Goal: Transaction & Acquisition: Purchase product/service

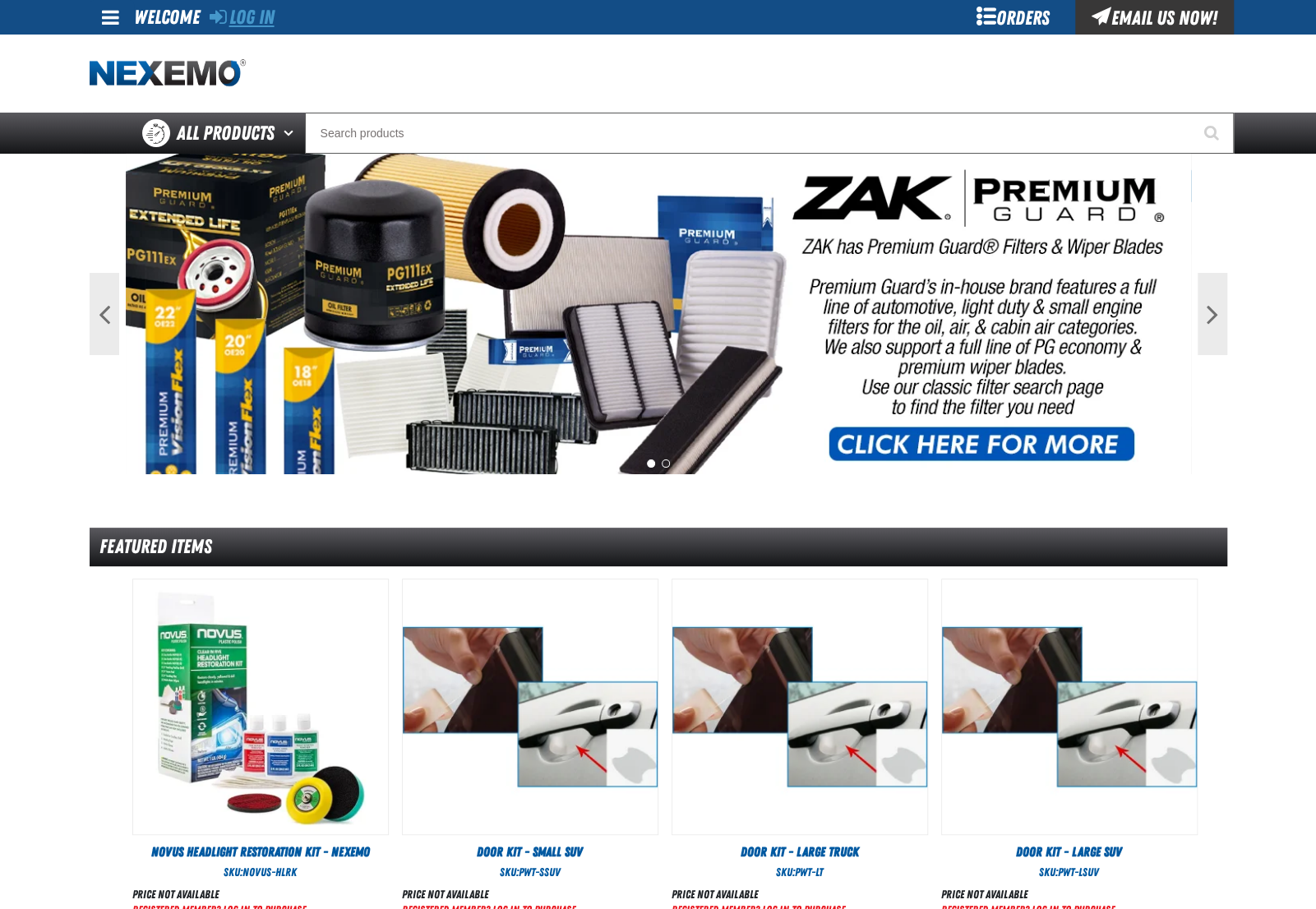
click at [251, 19] on link "Log In" at bounding box center [241, 17] width 65 height 23
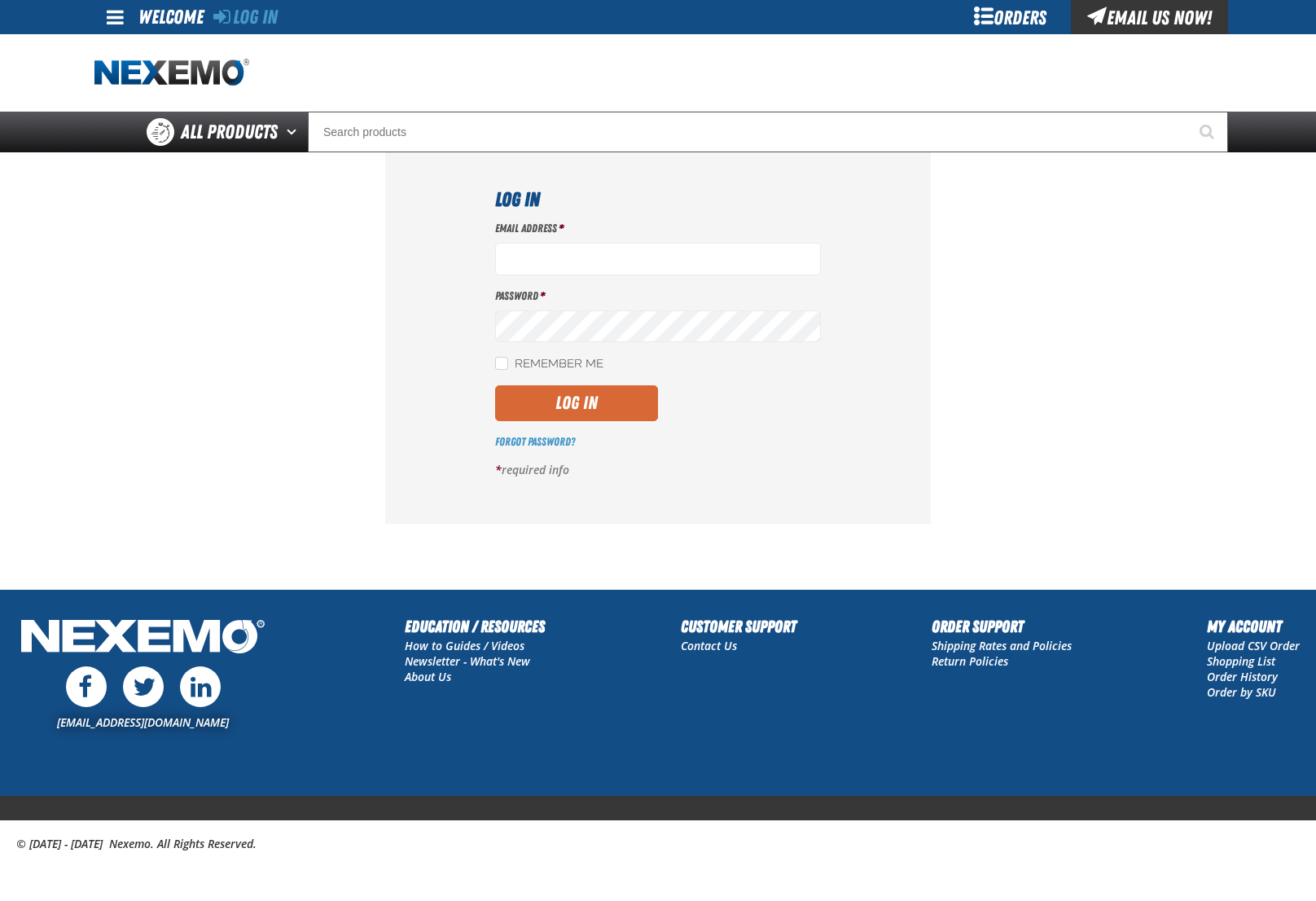
type input "[EMAIL_ADDRESS][DOMAIN_NAME]"
click at [590, 405] on button "Log In" at bounding box center [576, 403] width 163 height 36
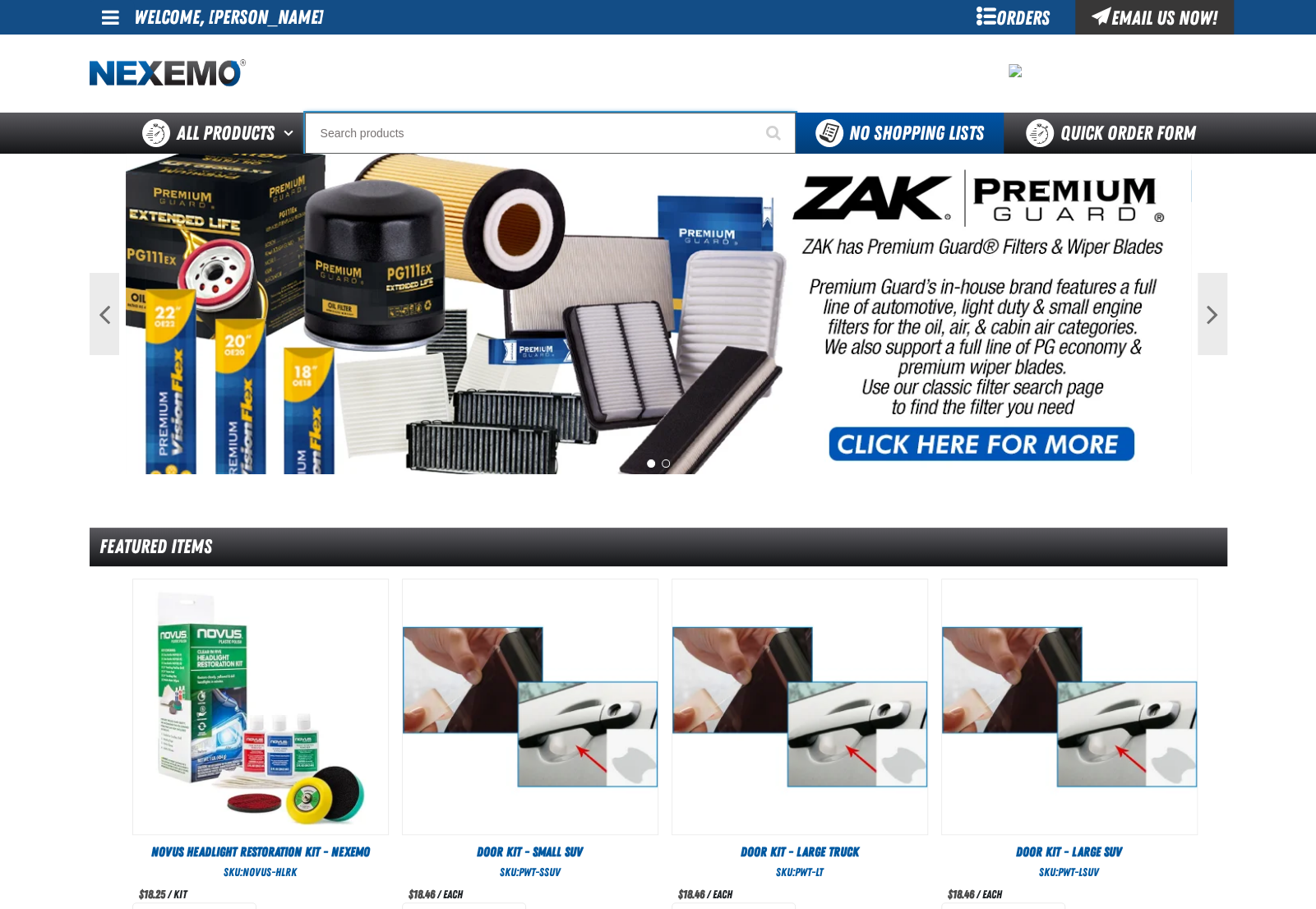
click at [378, 133] on input "Search" at bounding box center [551, 132] width 491 height 41
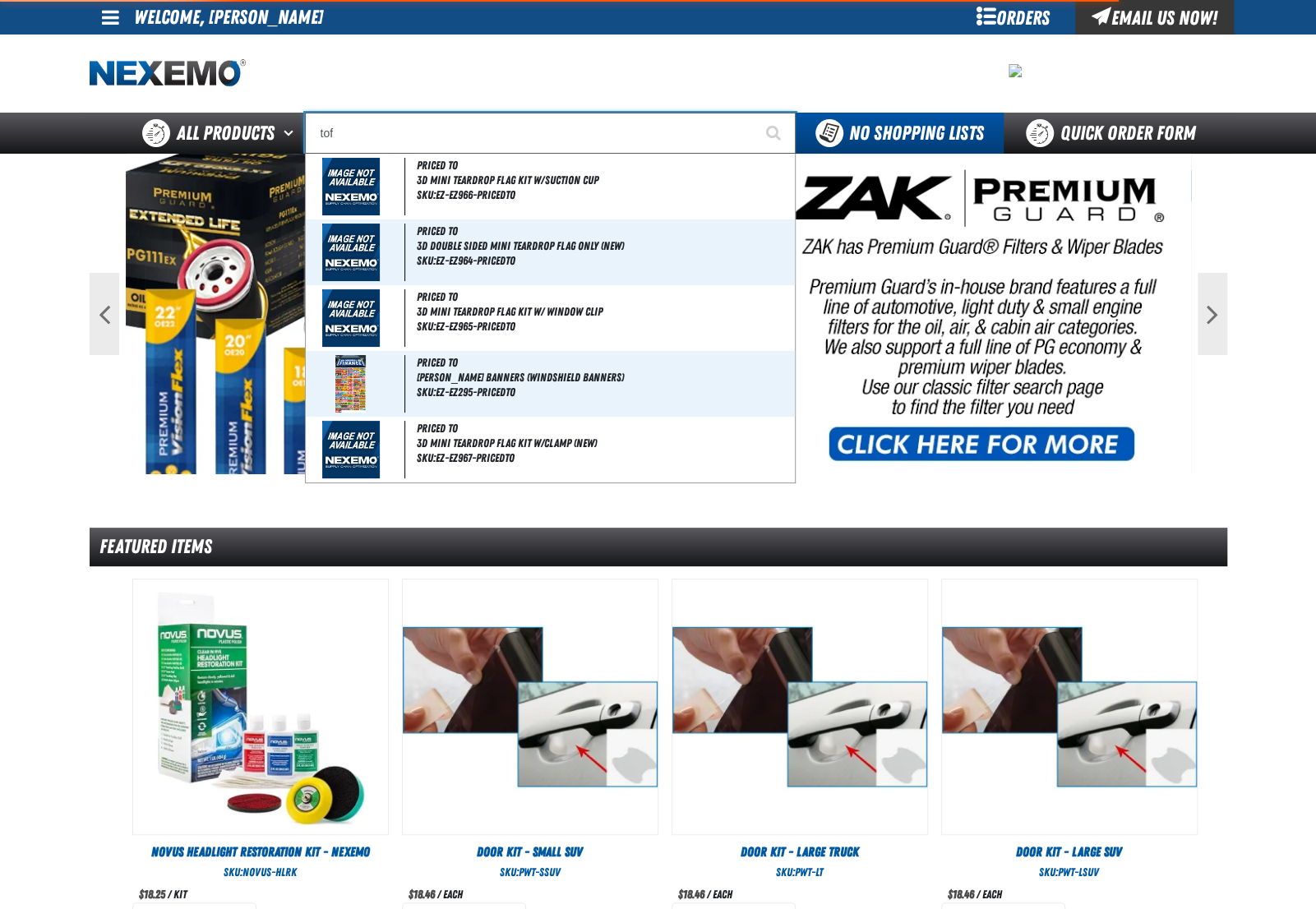
type input "toff"
type input "toff T-Shirt"
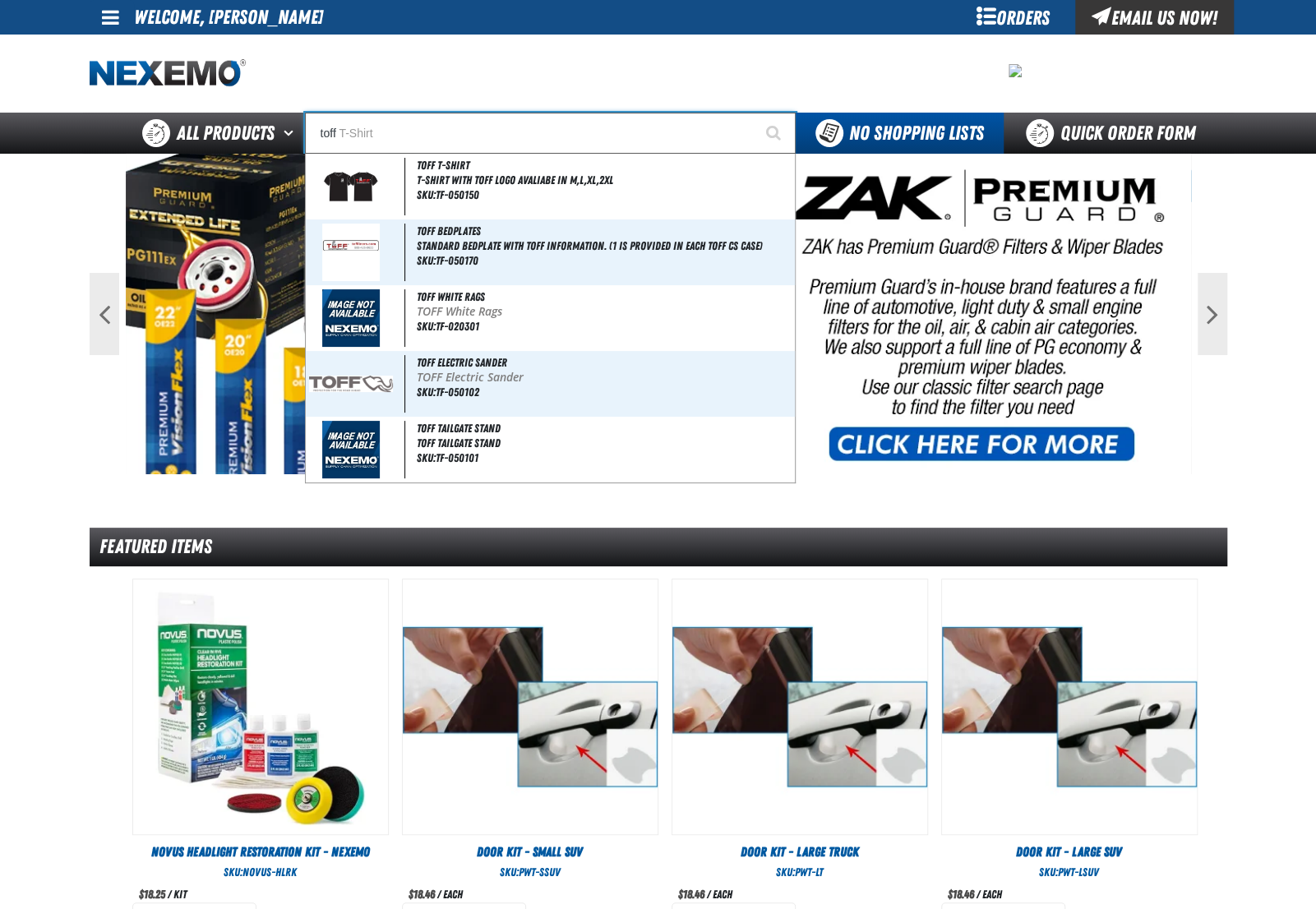
type input "toff"
click at [755, 112] on button "Start Searching" at bounding box center [775, 132] width 41 height 41
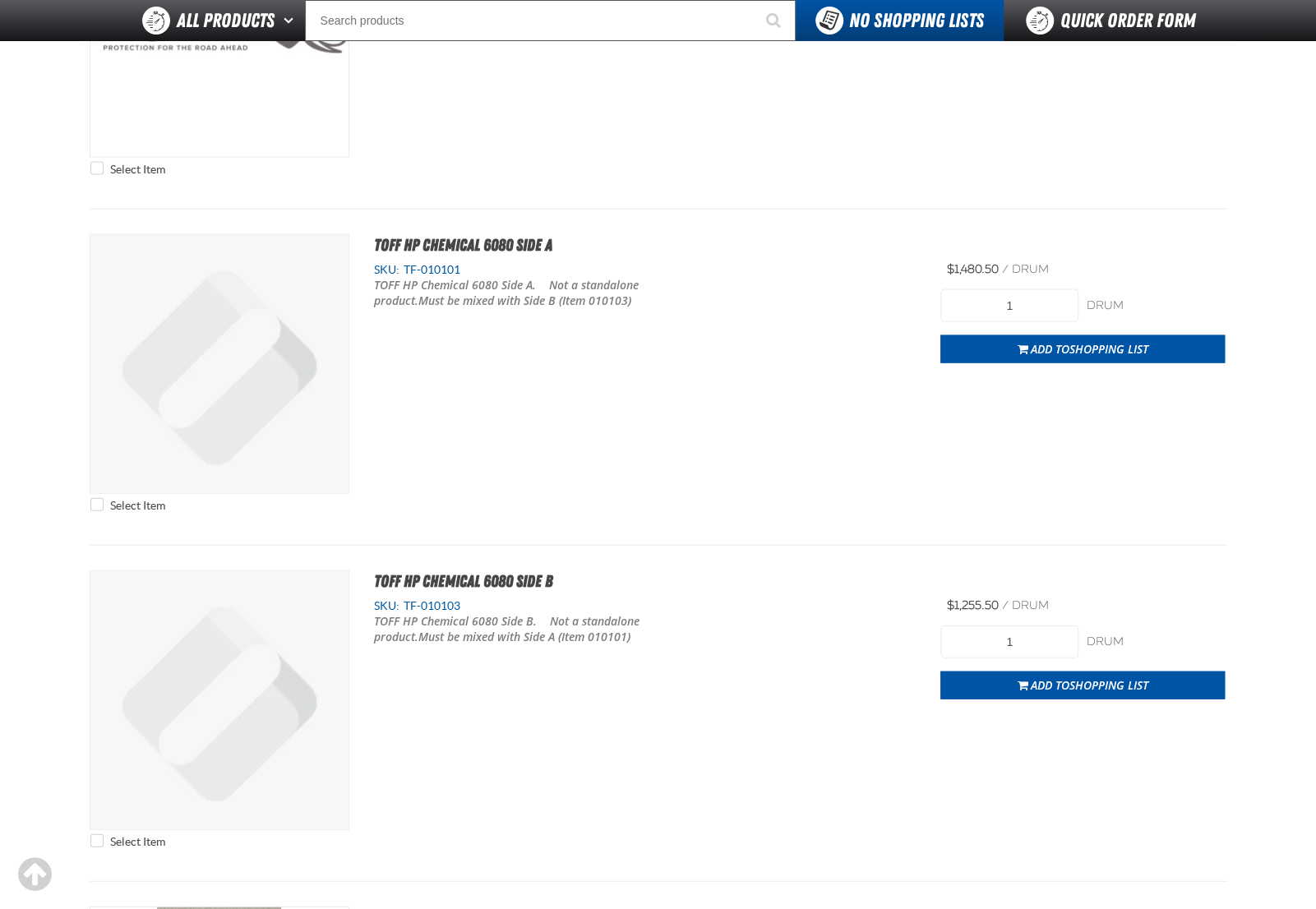
scroll to position [6079, 0]
click at [794, 387] on div "Select Item TOFF HP Chemical 6080 Side A SKU: TF-010101 TOFF HP Chemical 6080 S…" at bounding box center [658, 377] width 1138 height 286
